Goal: Task Accomplishment & Management: Complete application form

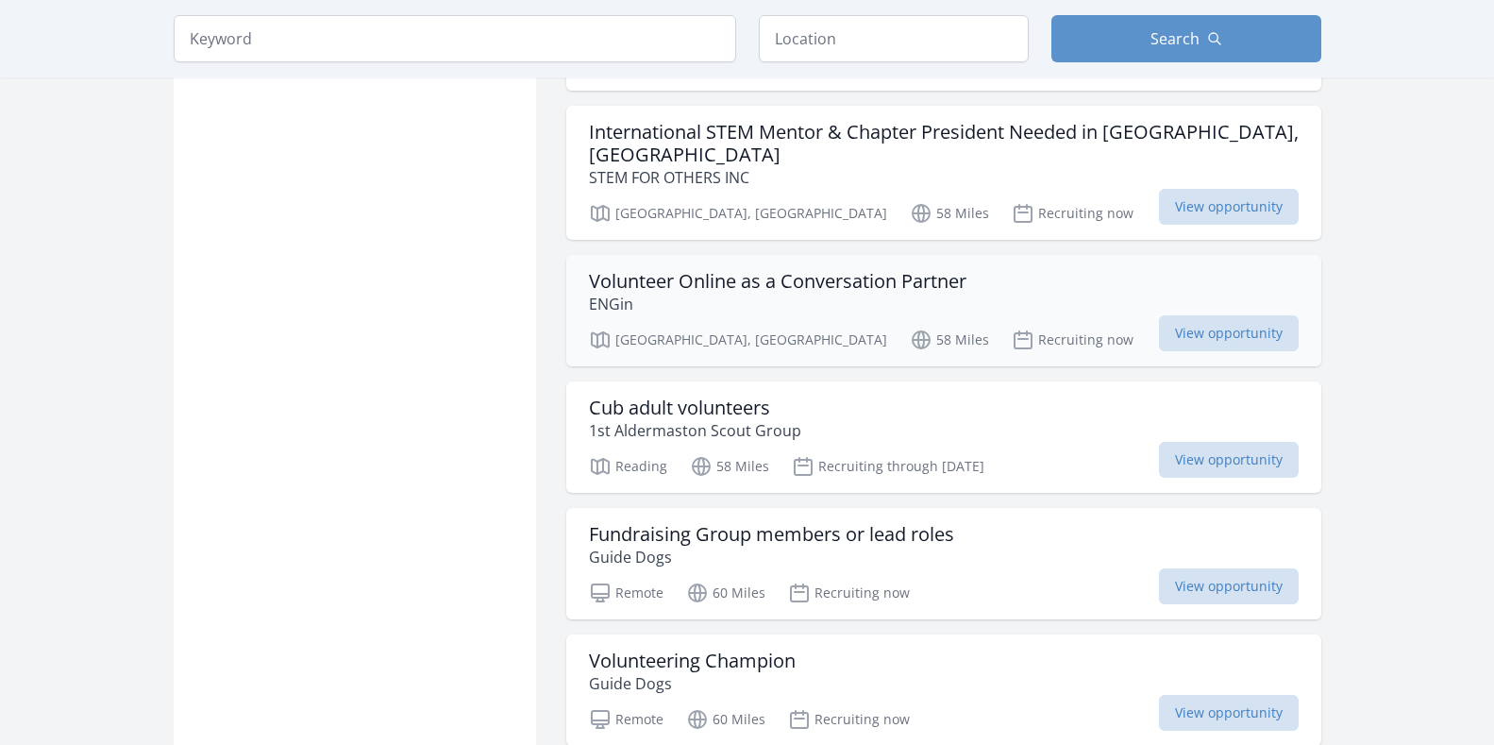
scroll to position [1788, 0]
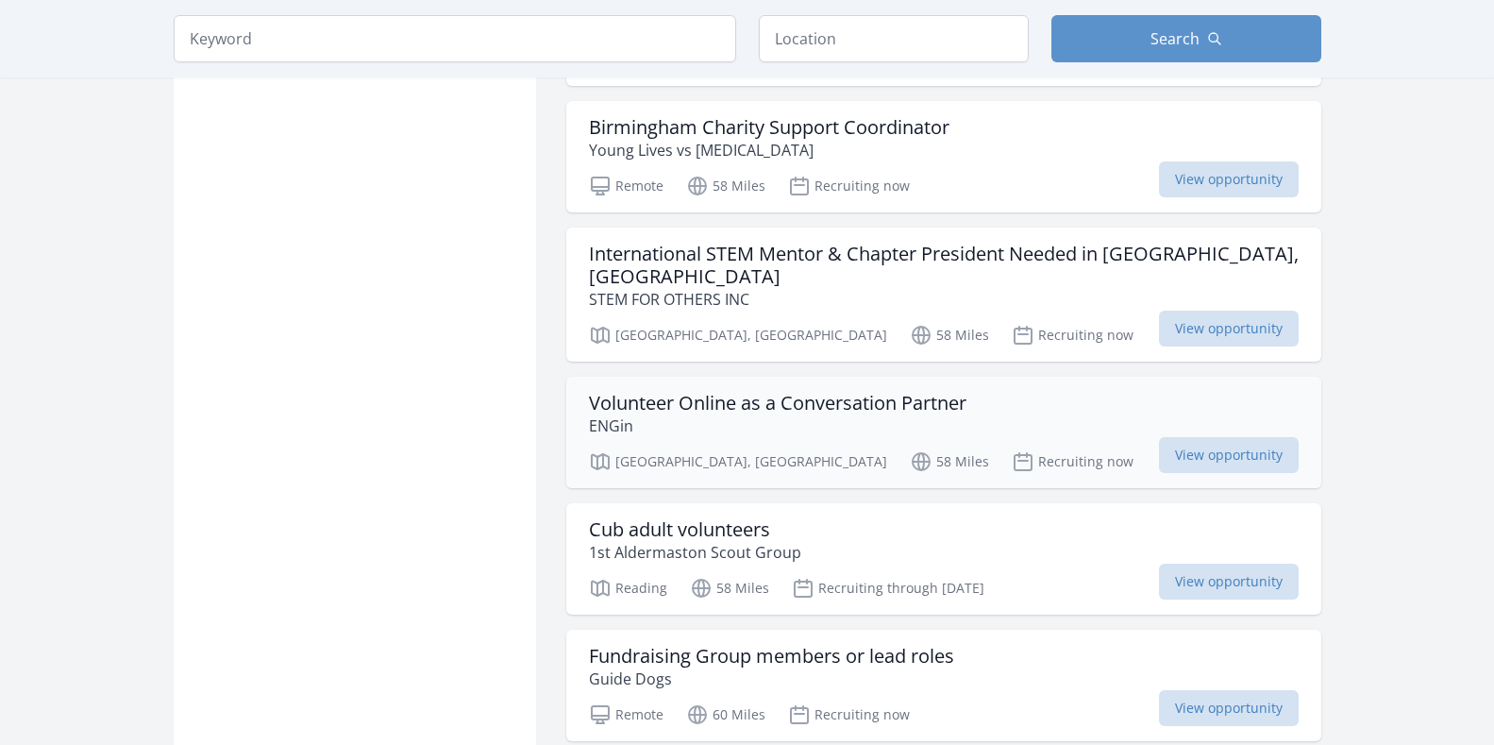
click at [789, 414] on p "ENGin" at bounding box center [778, 425] width 378 height 23
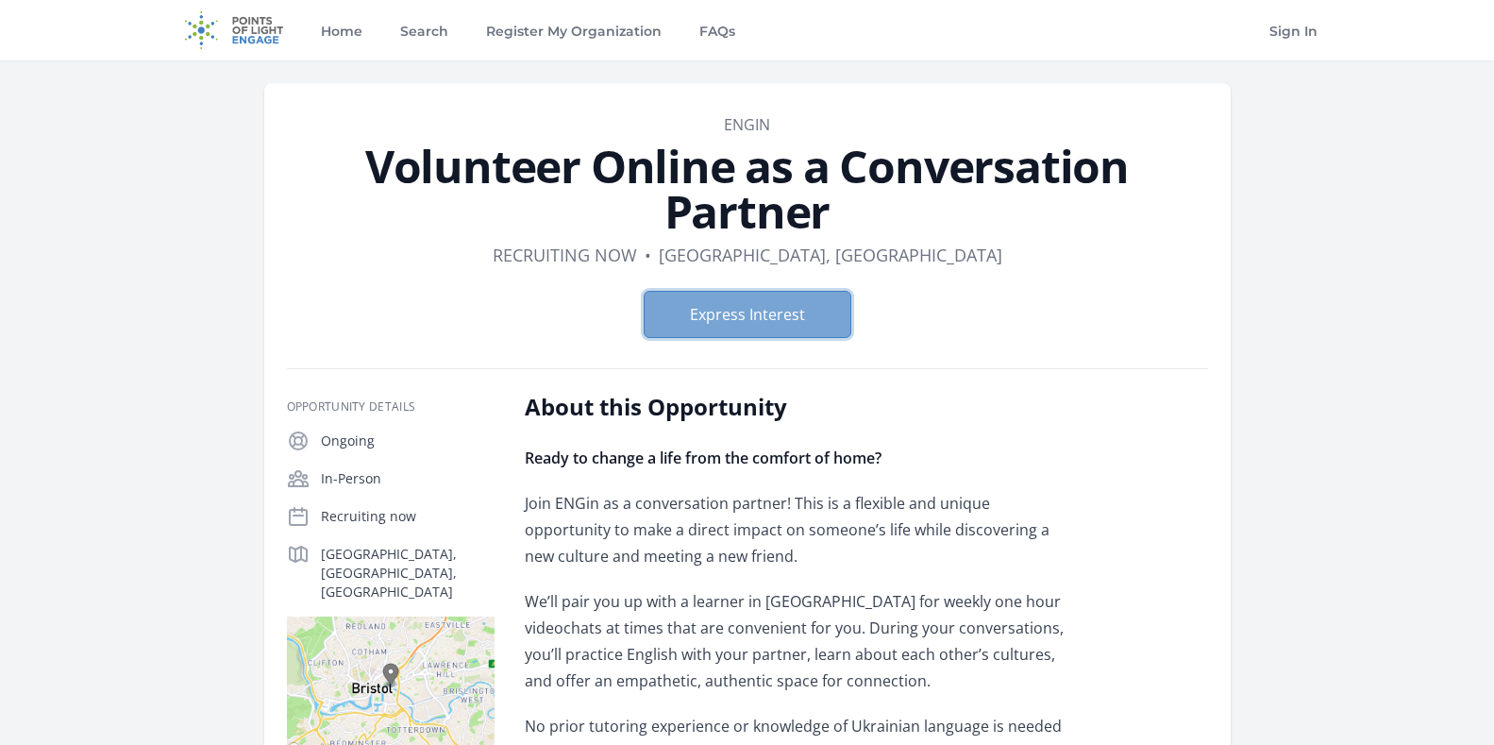
click at [767, 303] on button "Express Interest" at bounding box center [748, 314] width 208 height 47
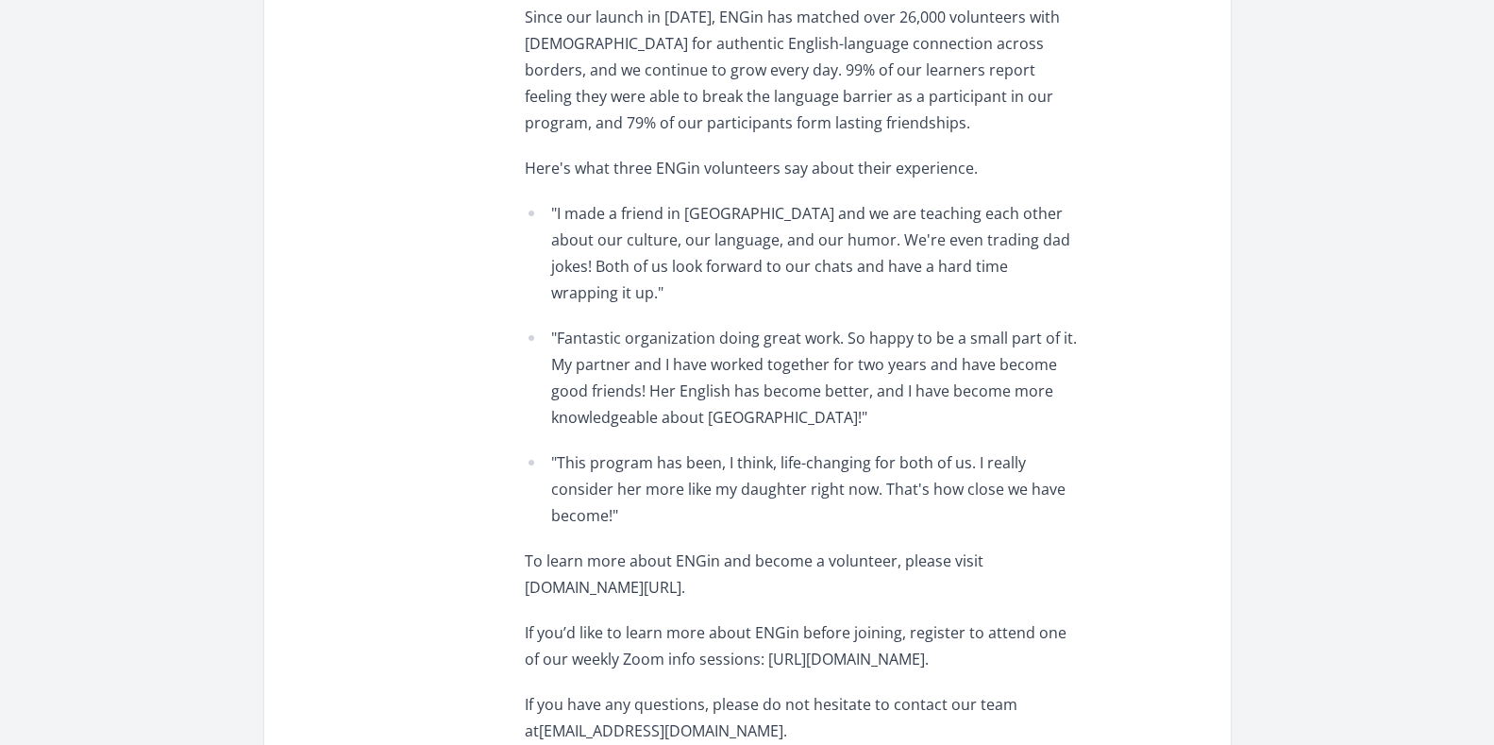
scroll to position [955, 0]
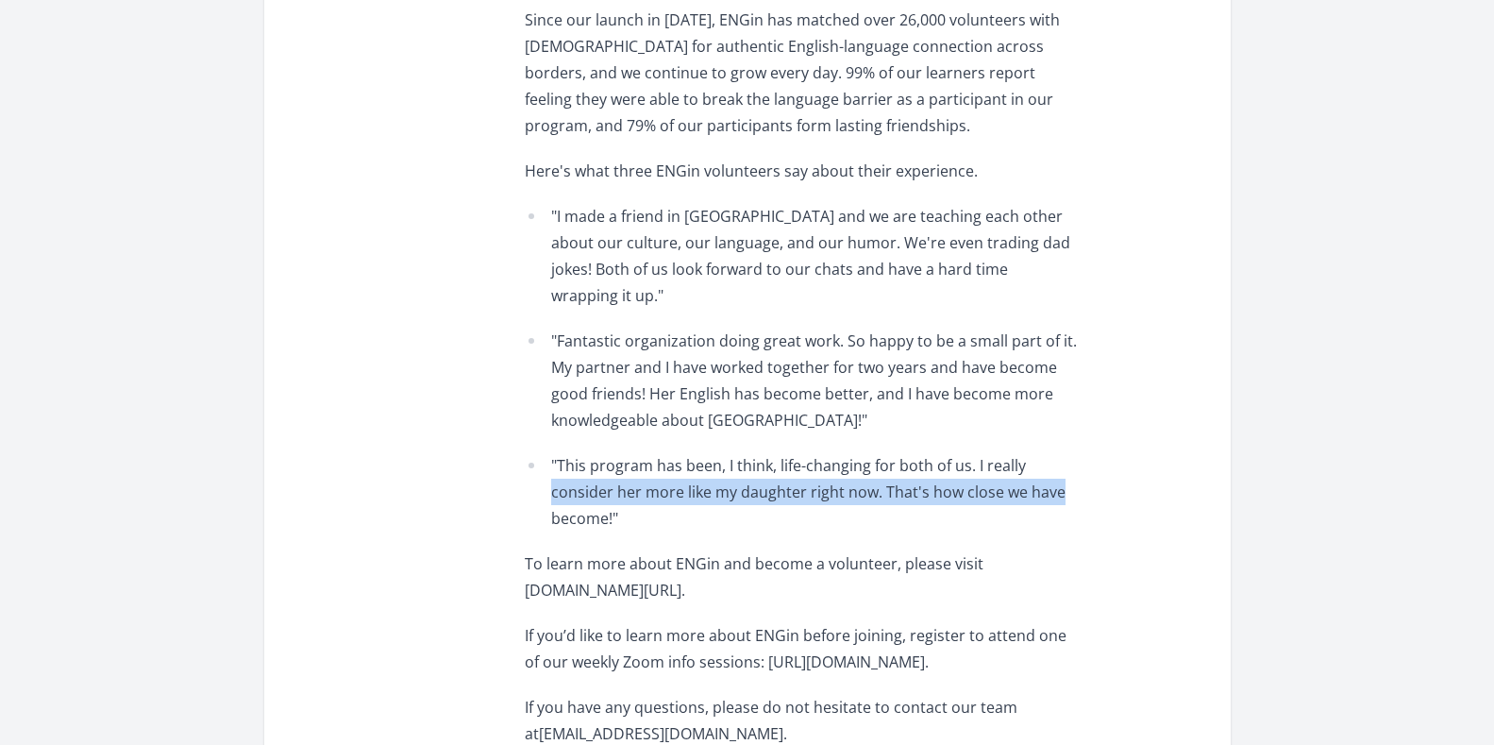
drag, startPoint x: 1493, startPoint y: 416, endPoint x: 1495, endPoint y: 467, distance: 51.0
click at [1493, 467] on html "Home Search Register My Organization FAQs Sign In" at bounding box center [747, 289] width 1494 height 2488
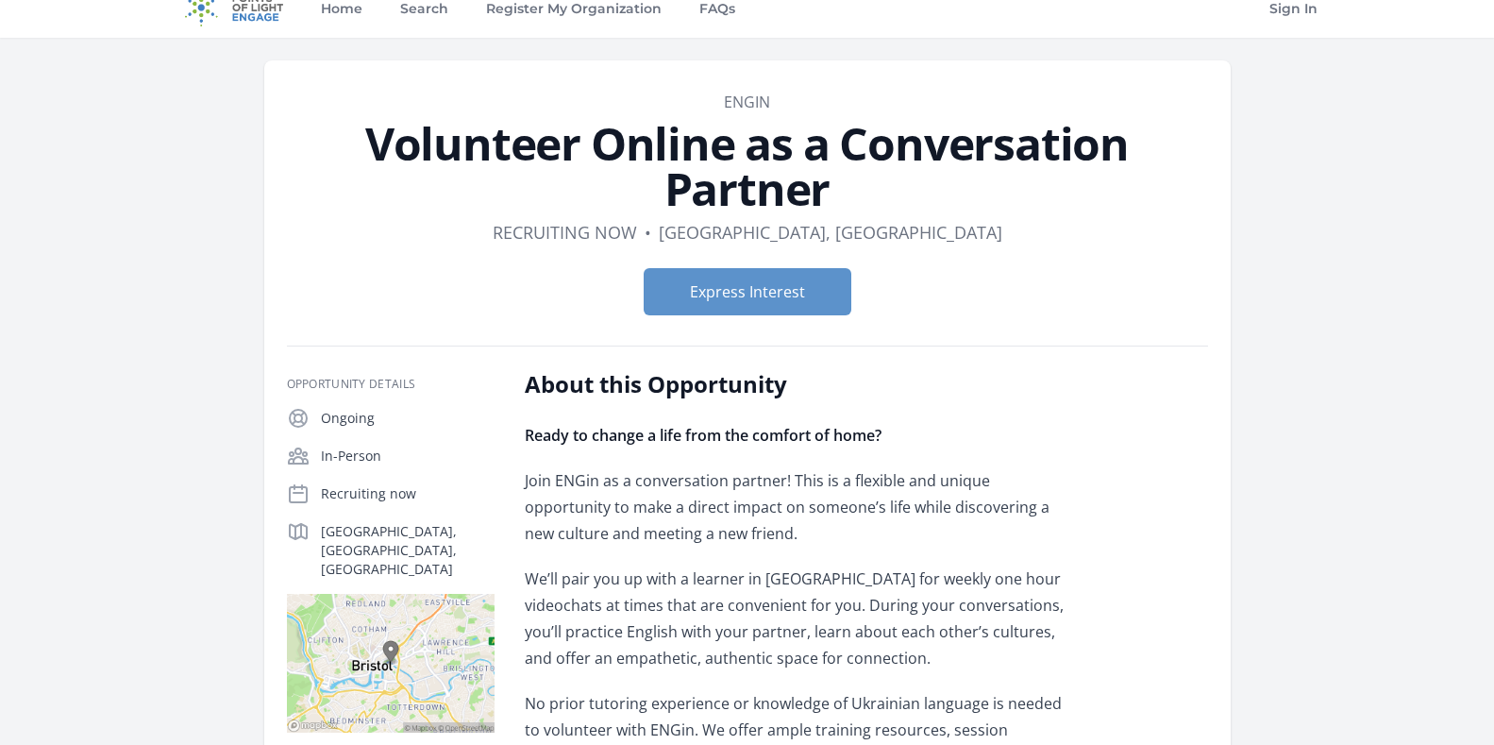
scroll to position [0, 0]
